Goal: Task Accomplishment & Management: Manage account settings

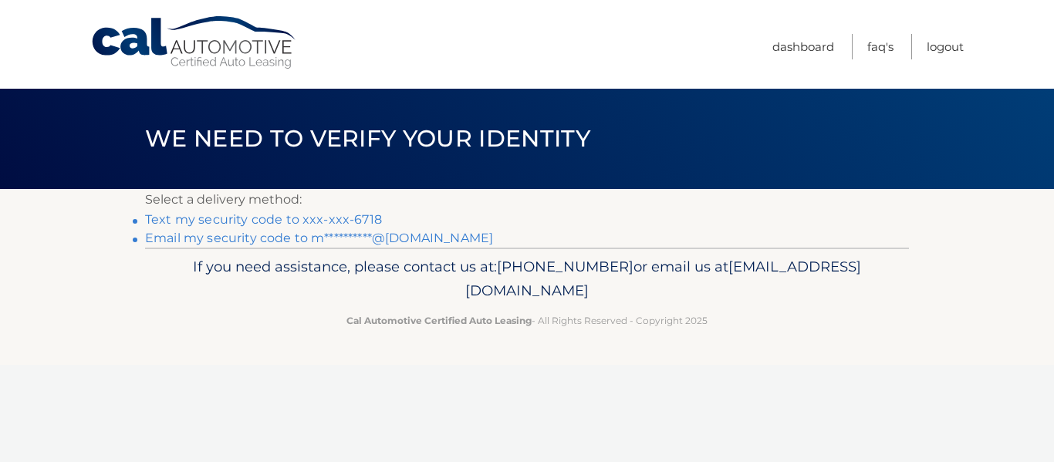
click at [241, 221] on link "Text my security code to xxx-xxx-6718" at bounding box center [263, 219] width 237 height 15
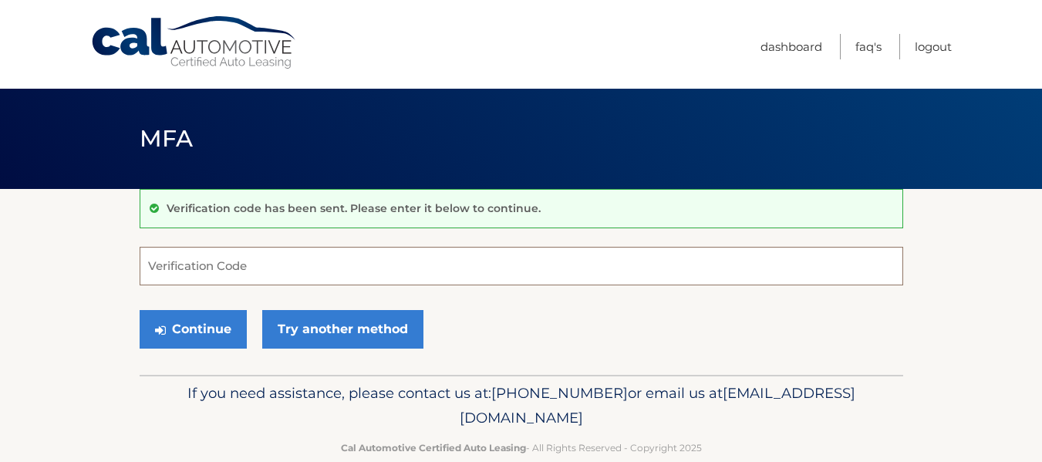
click at [200, 270] on input "Verification Code" at bounding box center [522, 266] width 764 height 39
type input "123882"
click at [140, 310] on button "Continue" at bounding box center [193, 329] width 107 height 39
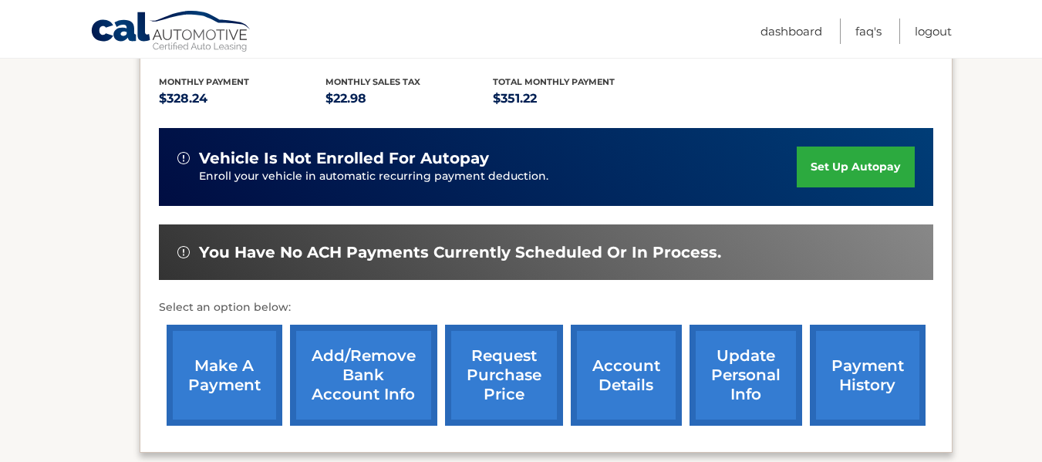
scroll to position [396, 0]
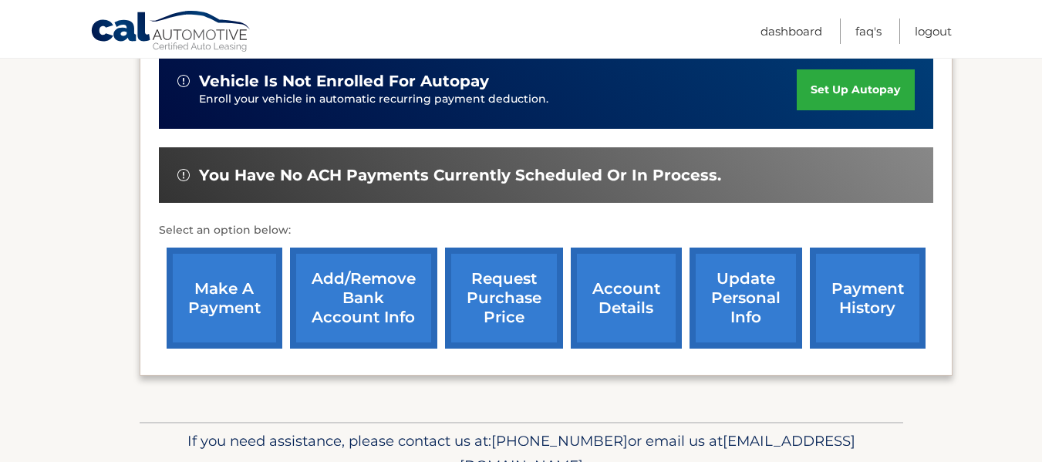
click at [875, 290] on link "payment history" at bounding box center [868, 298] width 116 height 101
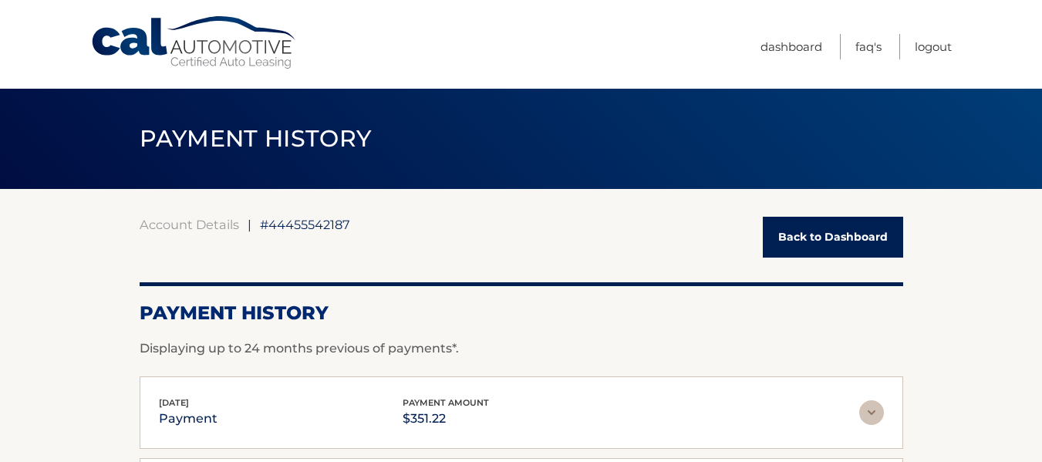
click at [830, 246] on link "Back to Dashboard" at bounding box center [833, 237] width 140 height 41
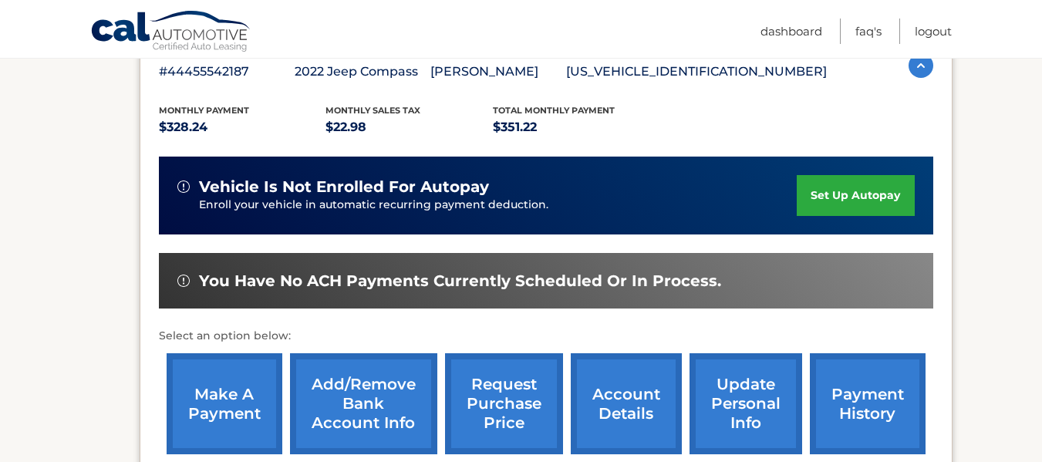
scroll to position [386, 0]
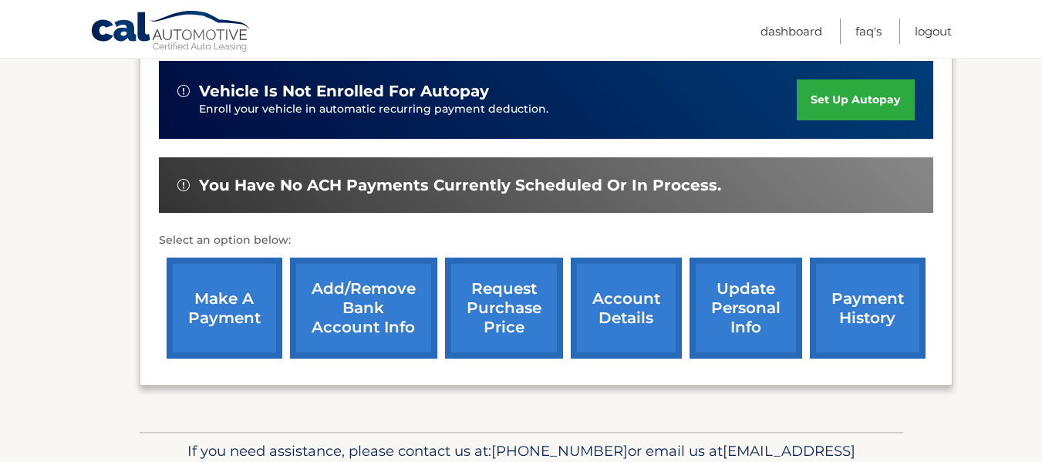
click at [628, 310] on link "account details" at bounding box center [626, 308] width 111 height 101
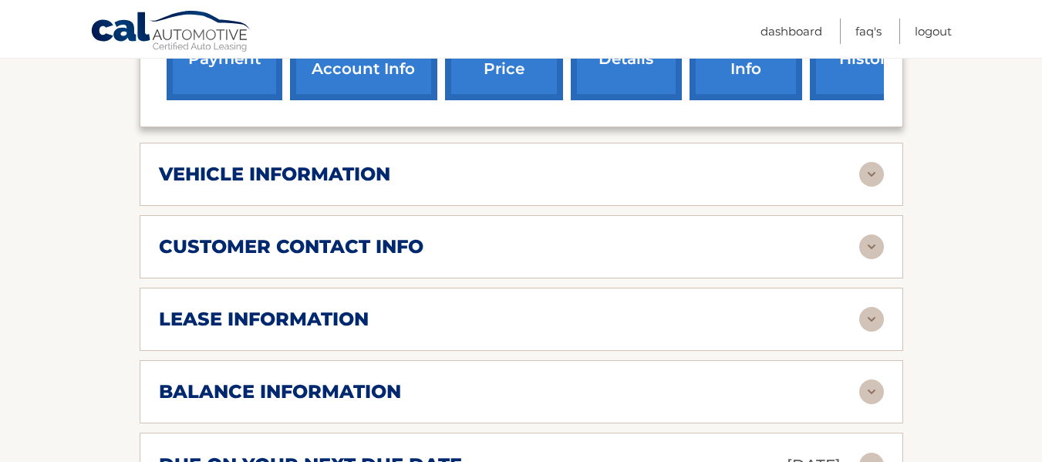
scroll to position [694, 0]
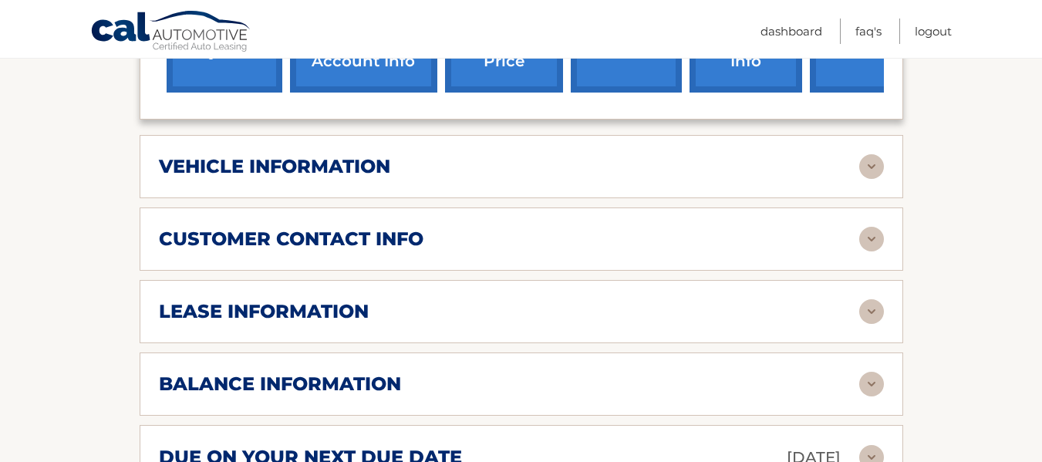
click at [879, 154] on img at bounding box center [871, 166] width 25 height 25
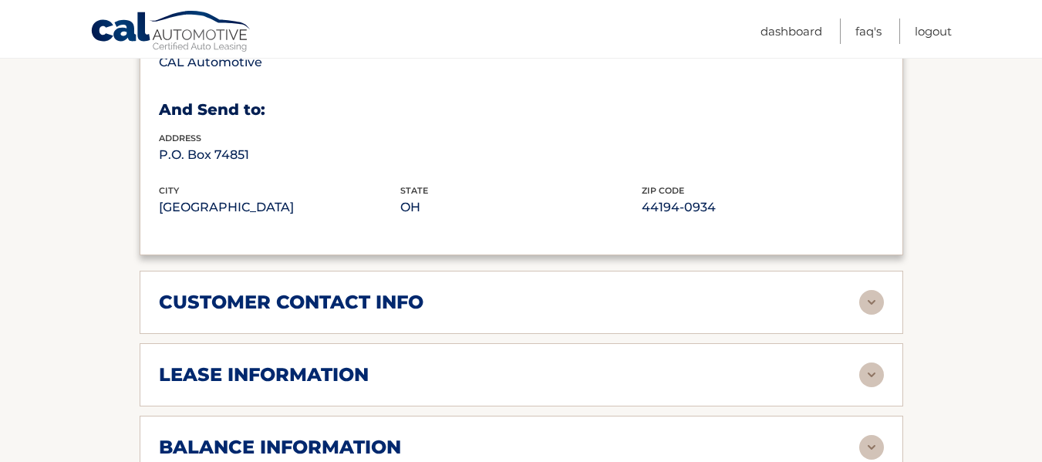
scroll to position [1080, 0]
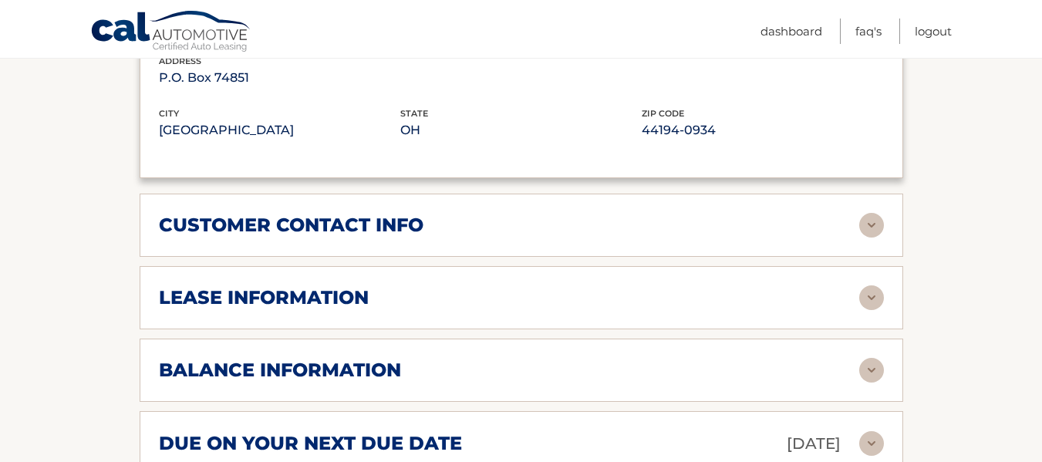
click at [869, 213] on img at bounding box center [871, 225] width 25 height 25
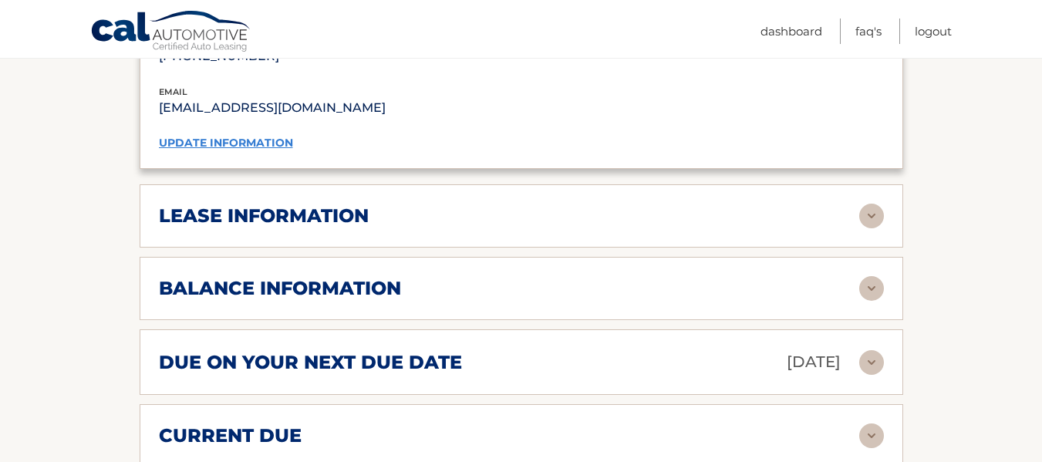
scroll to position [1466, 0]
click at [875, 203] on img at bounding box center [871, 215] width 25 height 25
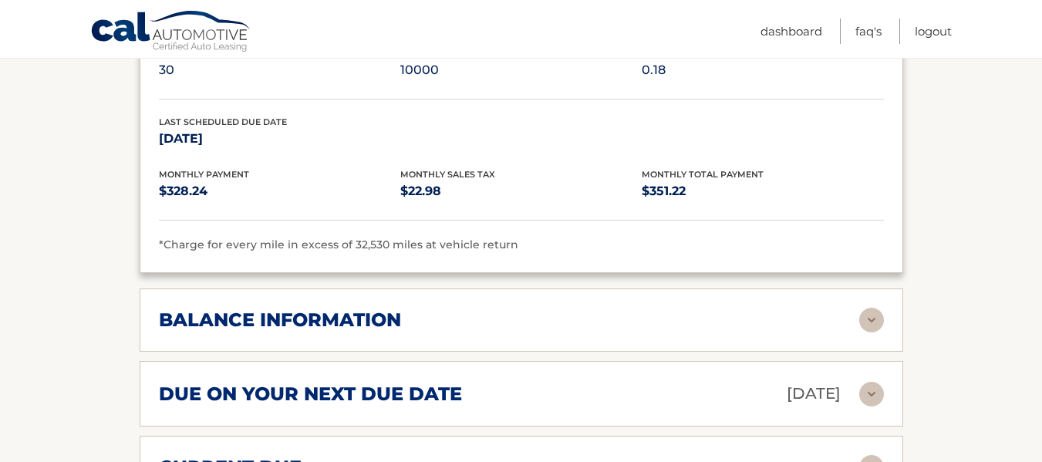
scroll to position [1774, 0]
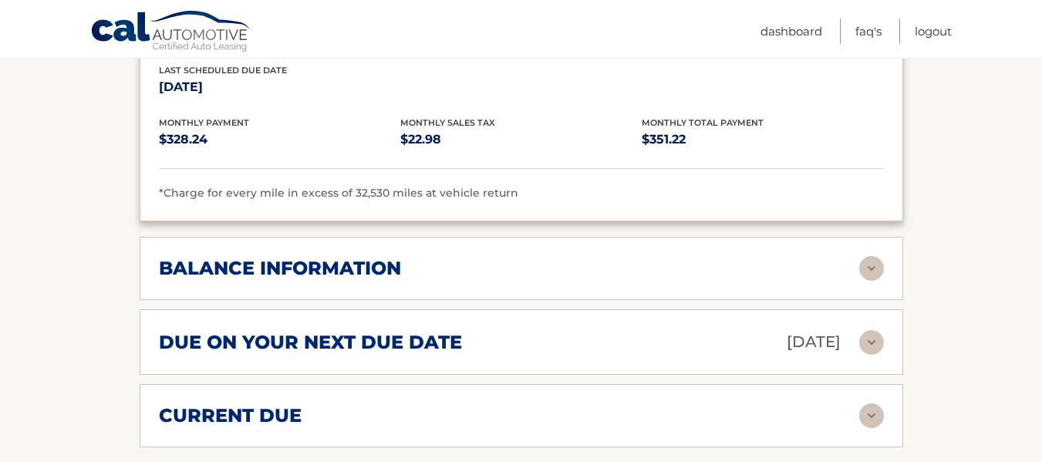
click at [877, 256] on img at bounding box center [871, 268] width 25 height 25
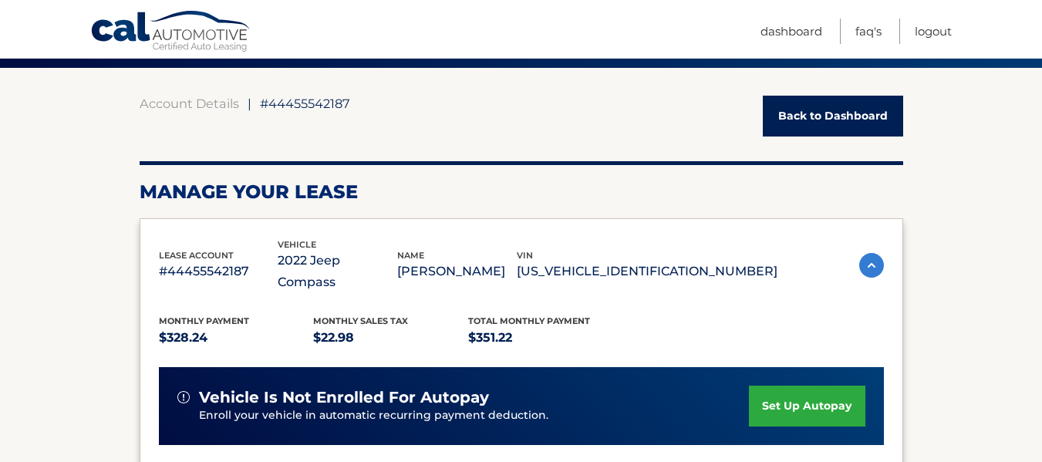
scroll to position [77, 0]
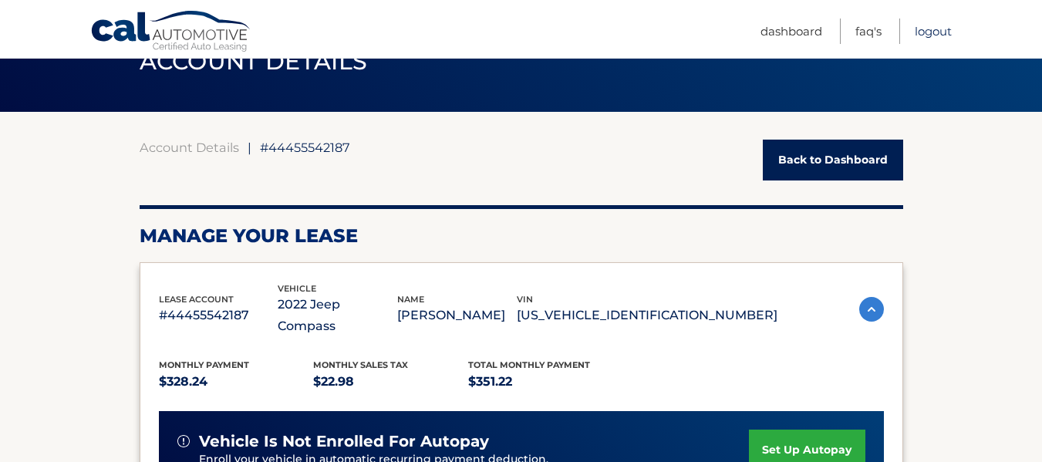
click at [937, 35] on link "Logout" at bounding box center [933, 31] width 37 height 25
